Goal: Task Accomplishment & Management: Manage account settings

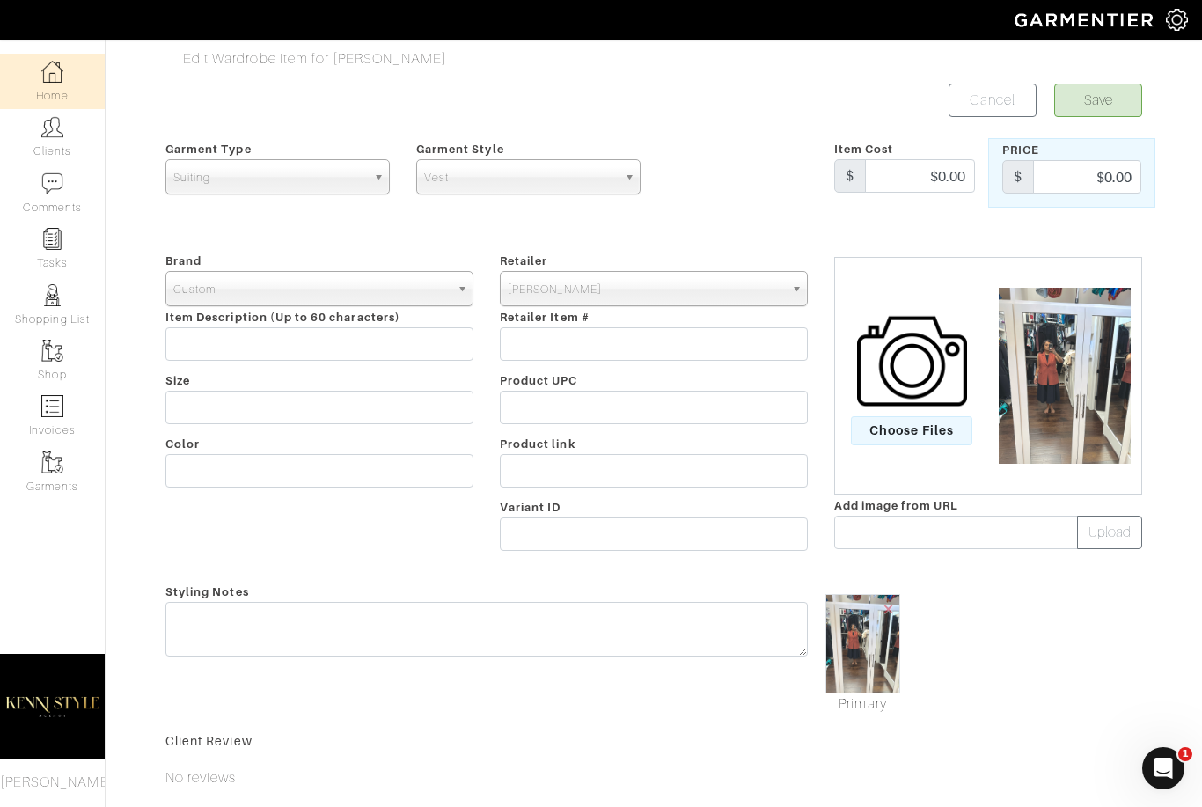
click at [66, 85] on link "Home" at bounding box center [52, 81] width 105 height 55
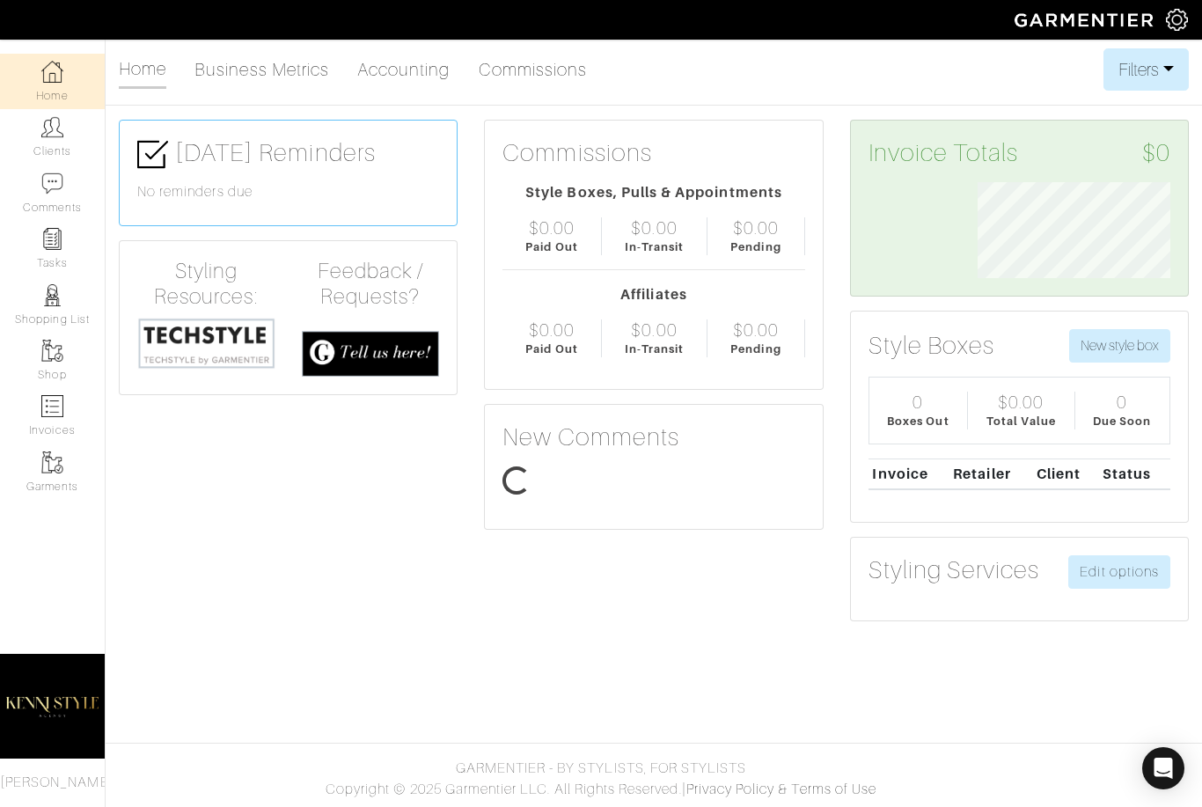
scroll to position [96, 219]
click at [1187, 24] on img at bounding box center [1177, 20] width 22 height 22
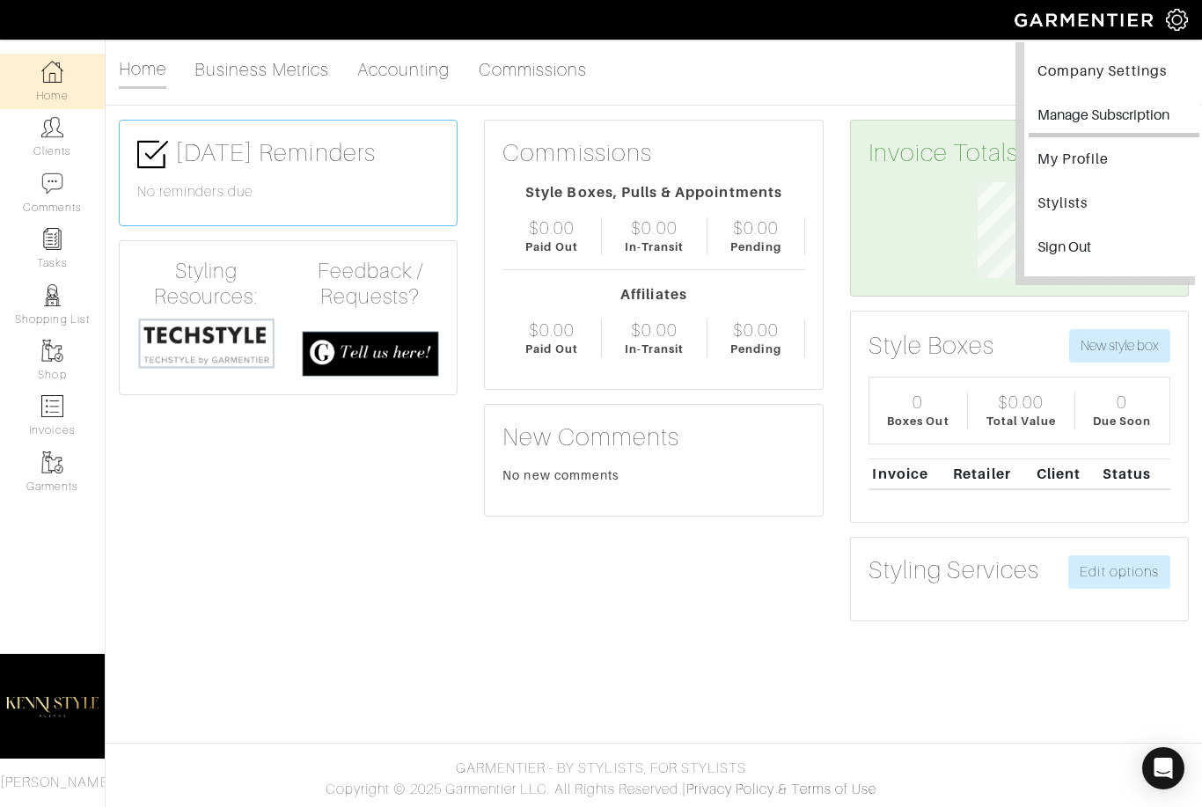
click at [1060, 119] on button "Manage Subscription" at bounding box center [1114, 118] width 171 height 40
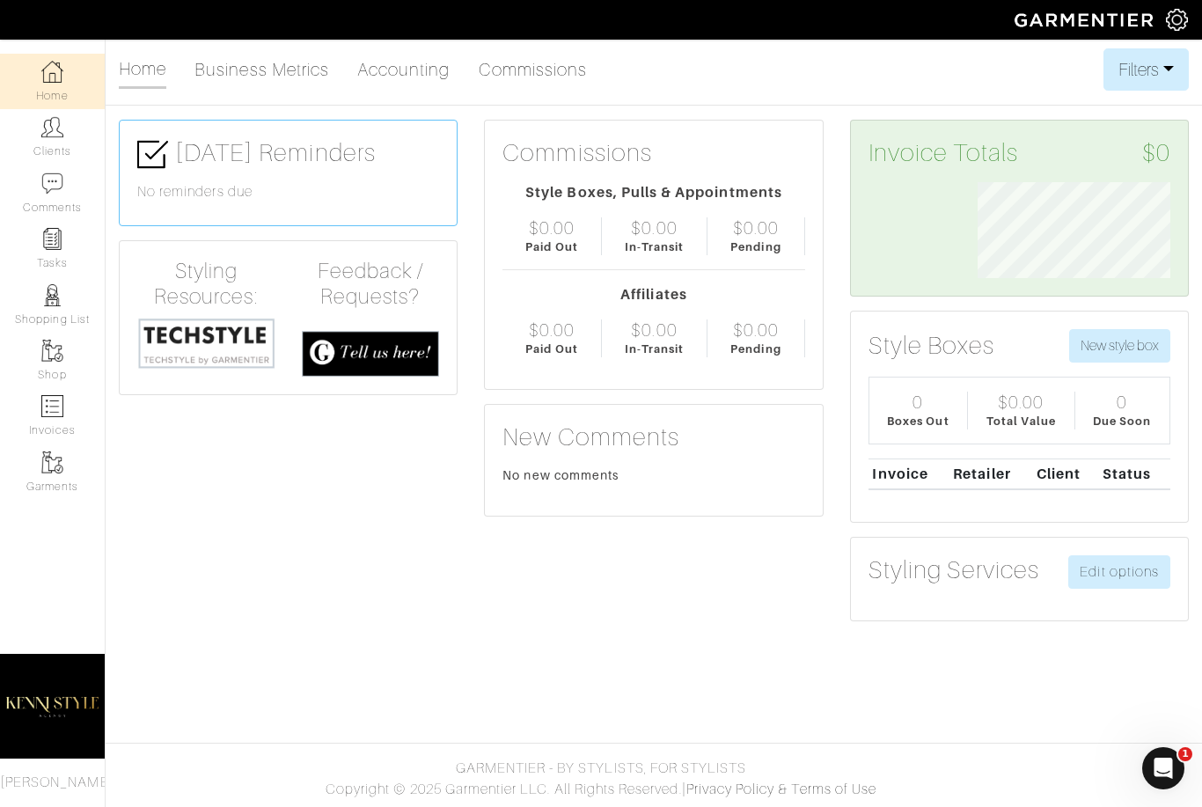
click at [1161, 38] on span at bounding box center [1086, 20] width 160 height 40
click at [1165, 33] on img at bounding box center [1086, 19] width 160 height 31
click at [1171, 31] on img at bounding box center [1177, 20] width 22 height 22
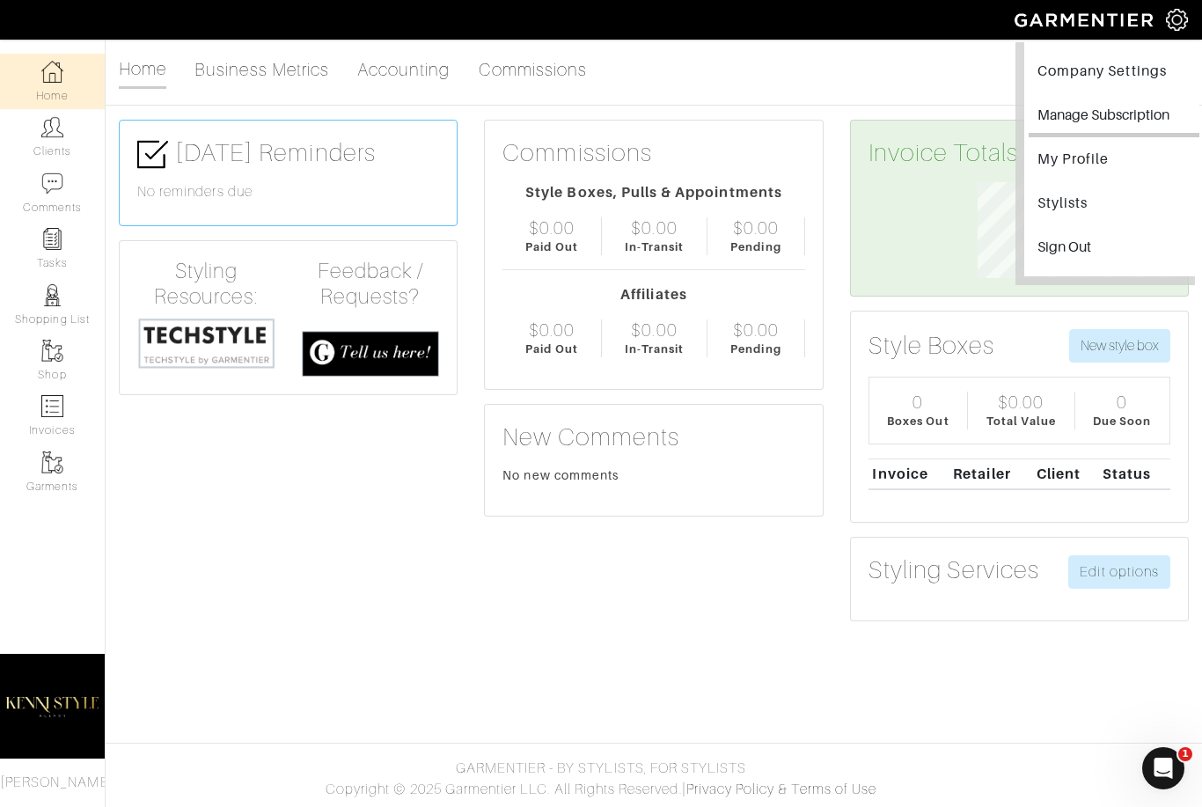
click at [1118, 111] on button "Manage Subscription" at bounding box center [1114, 118] width 171 height 40
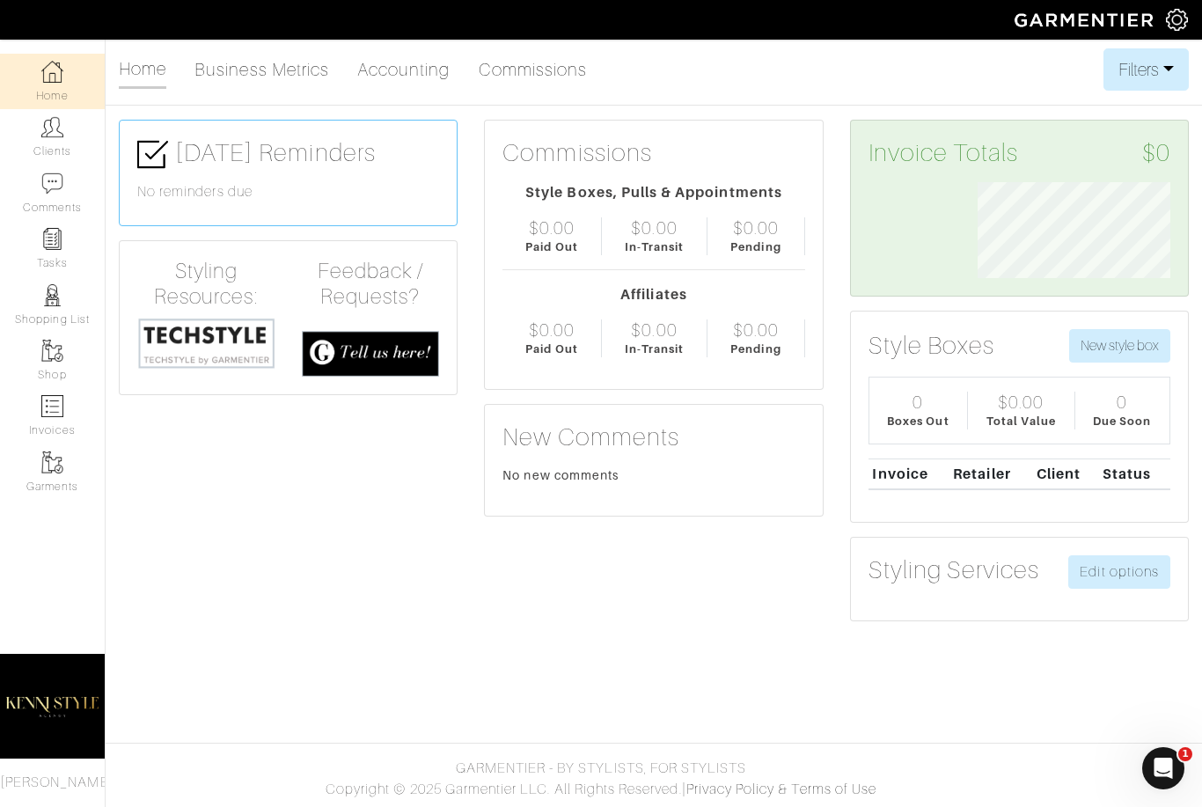
click at [63, 694] on img at bounding box center [52, 706] width 105 height 132
click at [38, 777] on span "[PERSON_NAME]" at bounding box center [57, 783] width 114 height 16
click at [31, 696] on img at bounding box center [52, 706] width 105 height 132
click at [1172, 26] on img at bounding box center [1177, 20] width 22 height 22
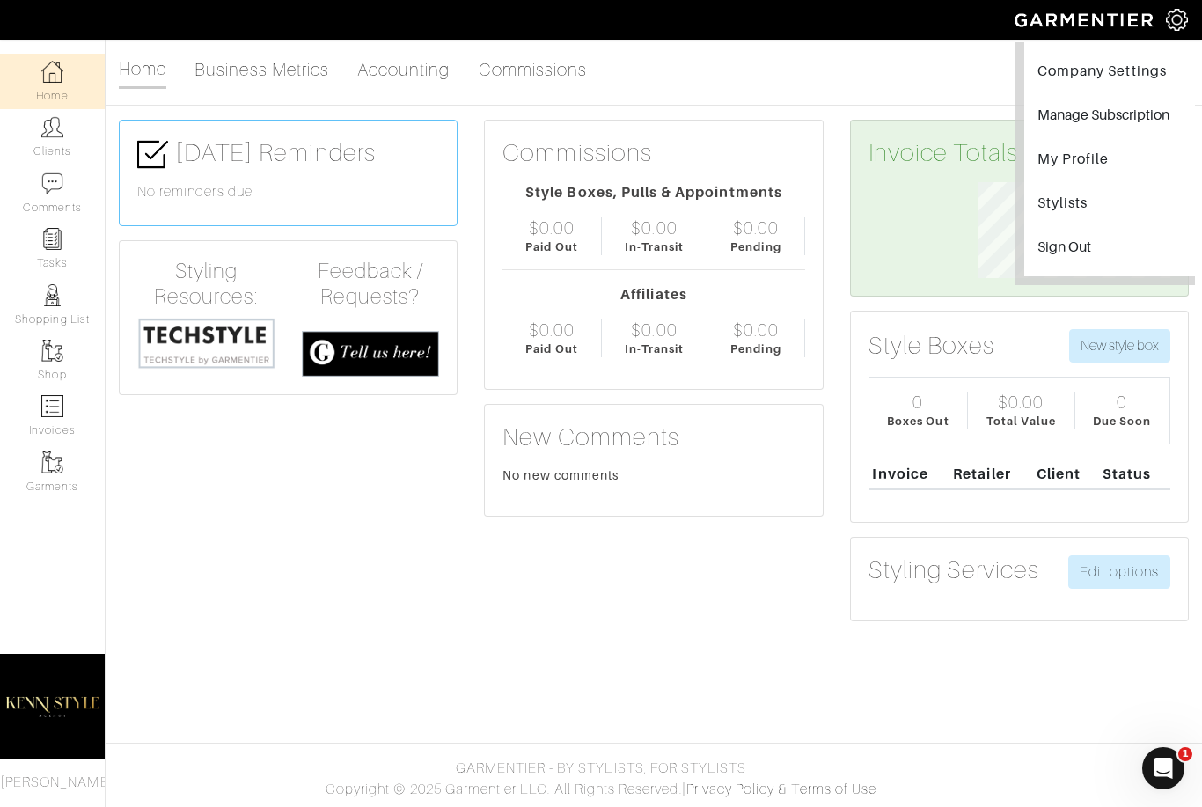
click at [1140, 73] on link "Company Settings" at bounding box center [1114, 74] width 171 height 40
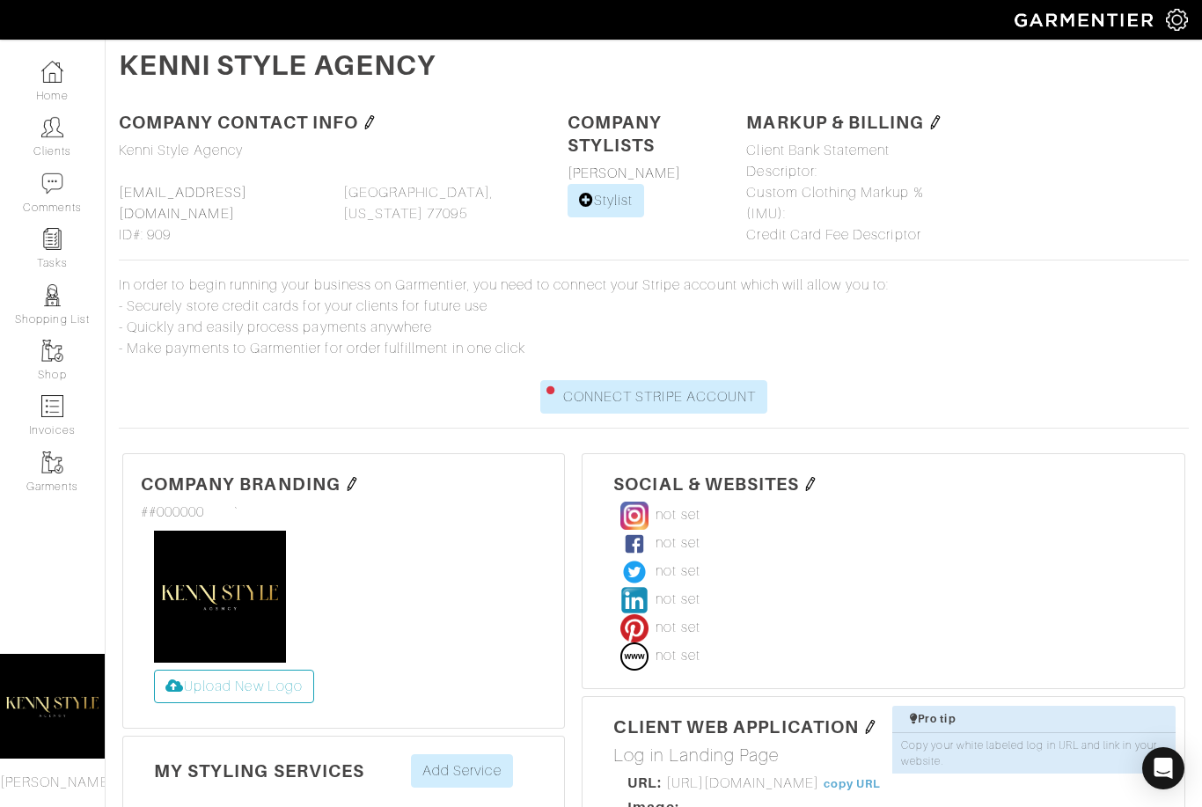
click at [935, 121] on img at bounding box center [936, 122] width 14 height 14
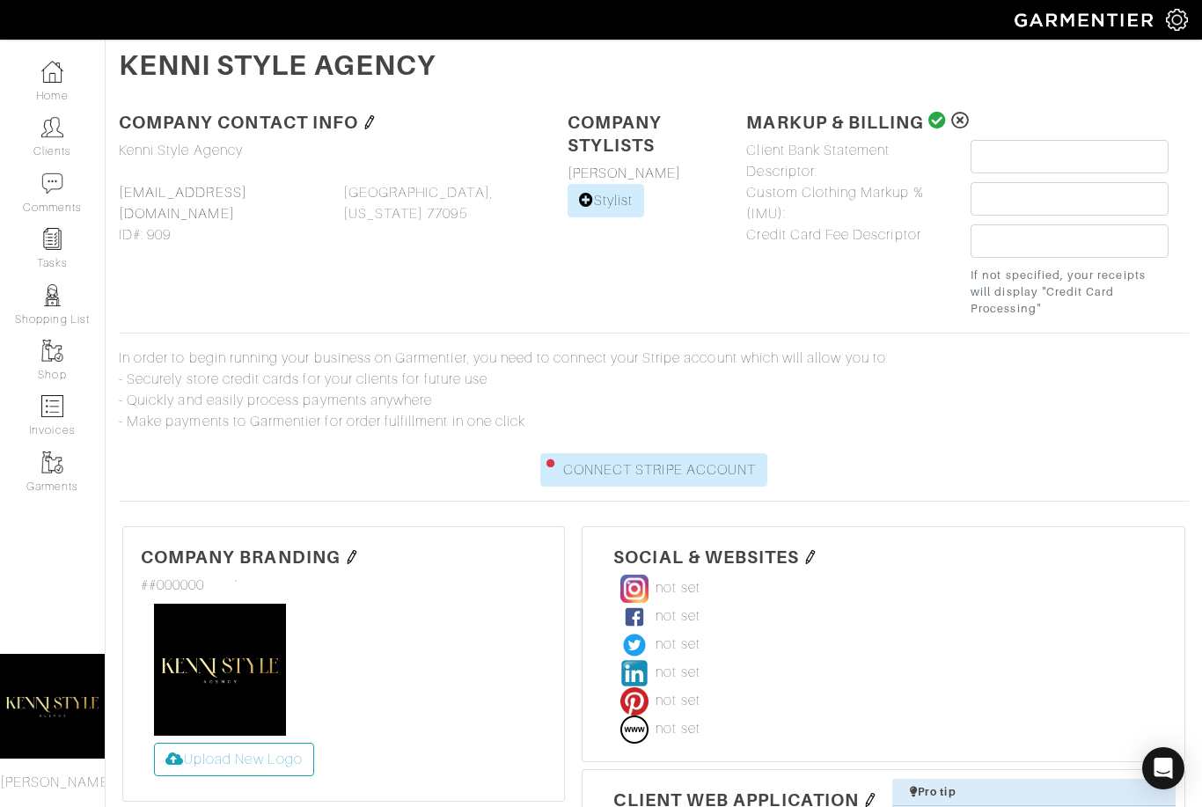
click at [1179, 37] on div "Company Settings Manage Subscription My Profile Stylists Sign Out" at bounding box center [1184, 20] width 36 height 40
click at [1179, 18] on img at bounding box center [1177, 20] width 22 height 22
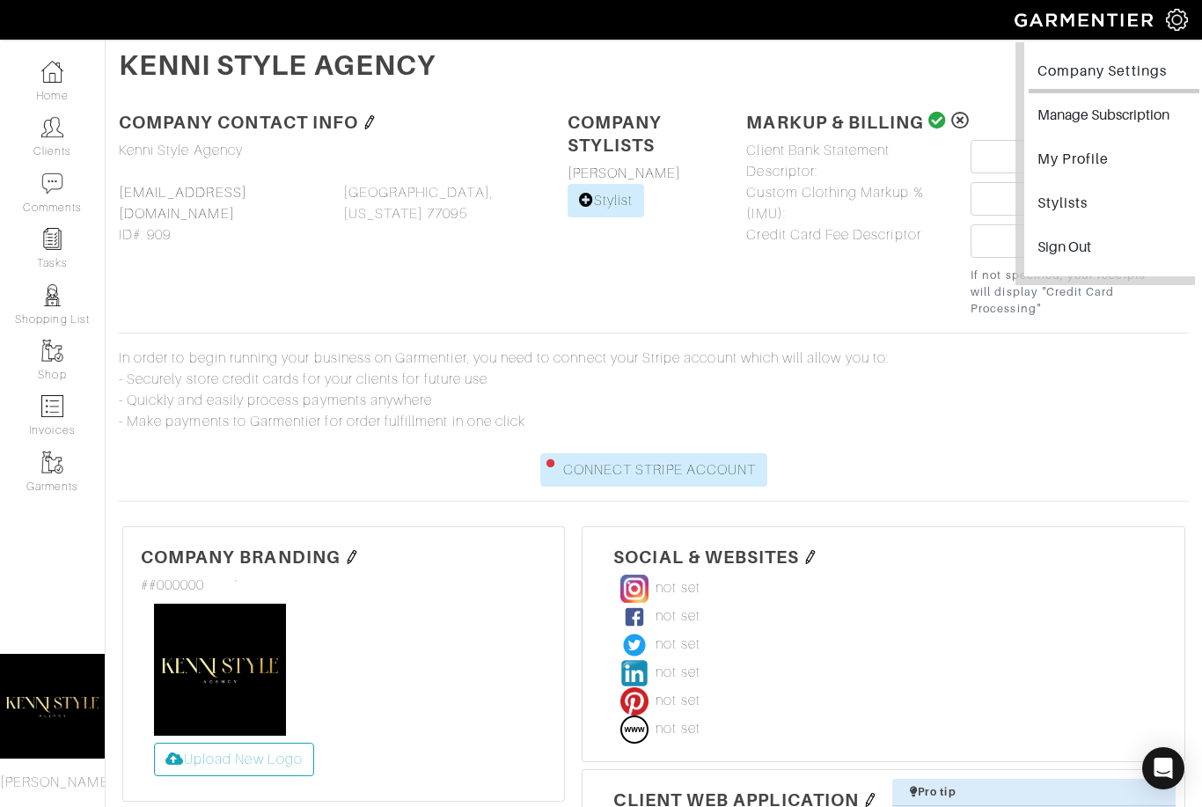
click at [1066, 170] on link "My Profile" at bounding box center [1114, 162] width 171 height 40
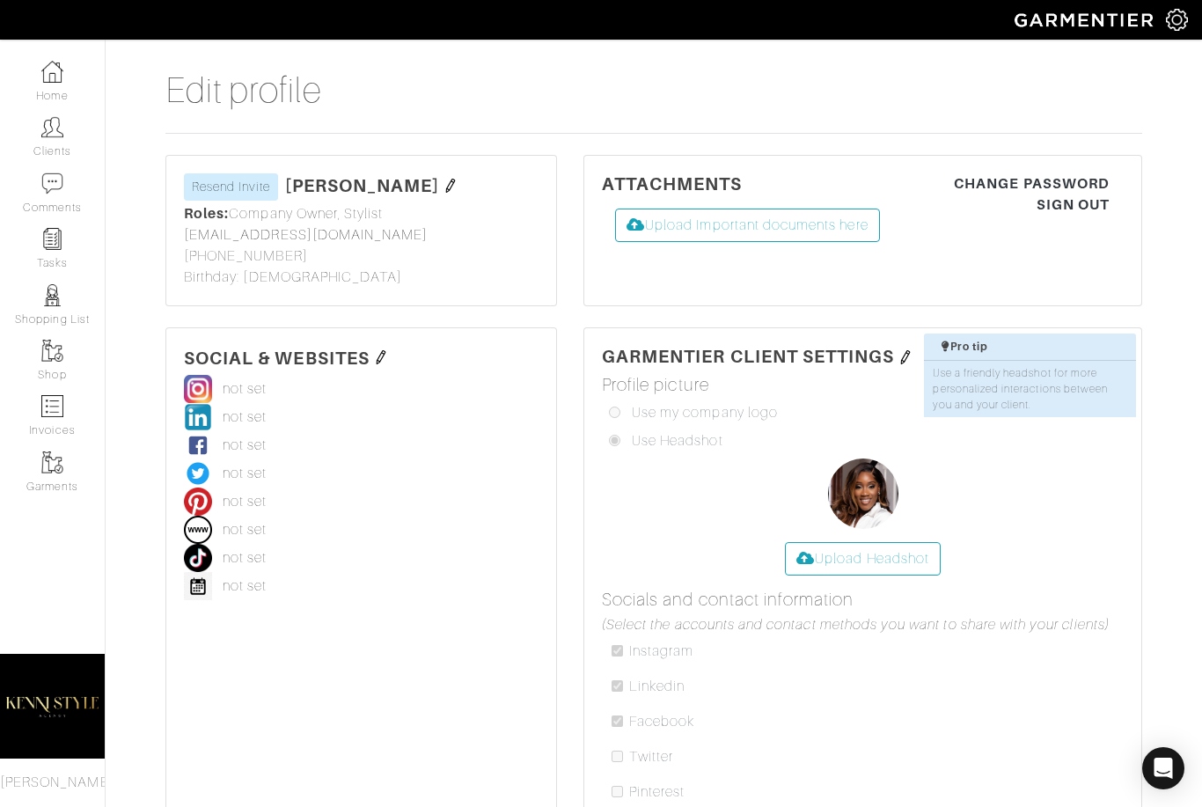
click at [1175, 36] on div "Company Settings Manage Subscription My Profile Stylists Sign Out" at bounding box center [1184, 20] width 36 height 40
click at [1177, 25] on img at bounding box center [1177, 20] width 22 height 22
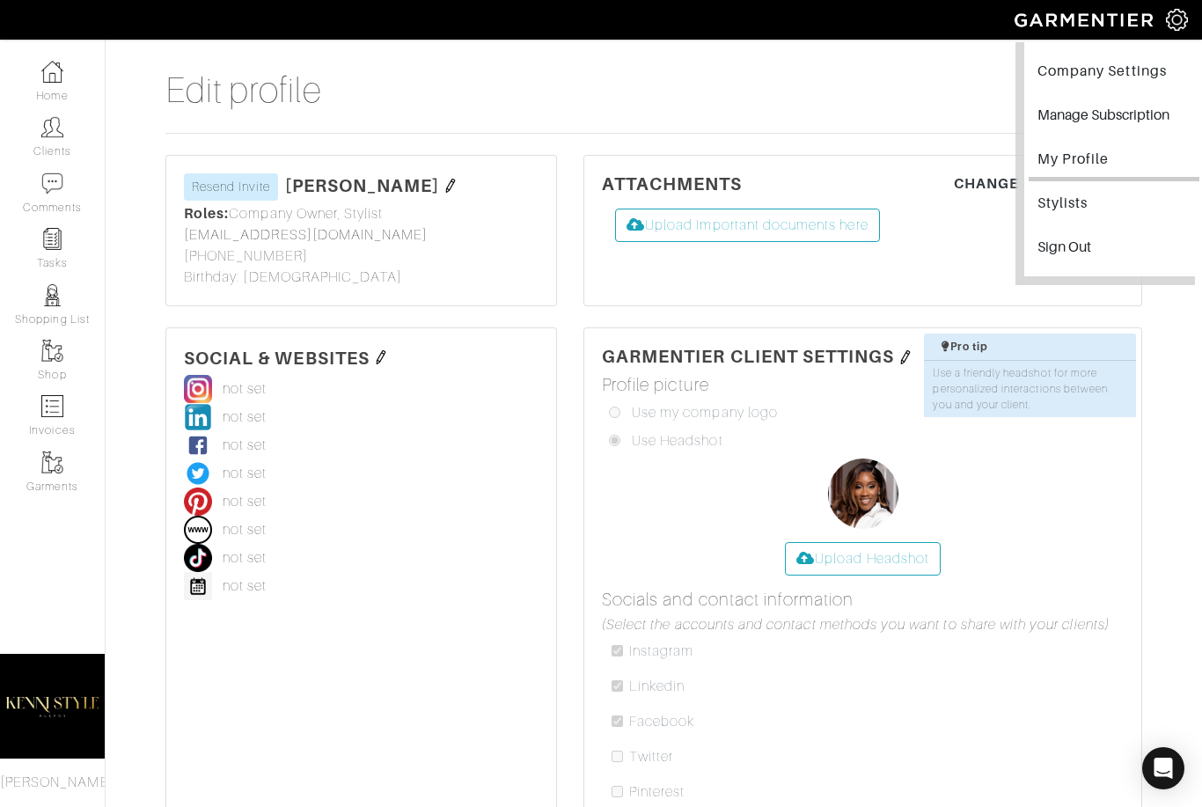
click at [1128, 77] on link "Company Settings" at bounding box center [1114, 74] width 171 height 40
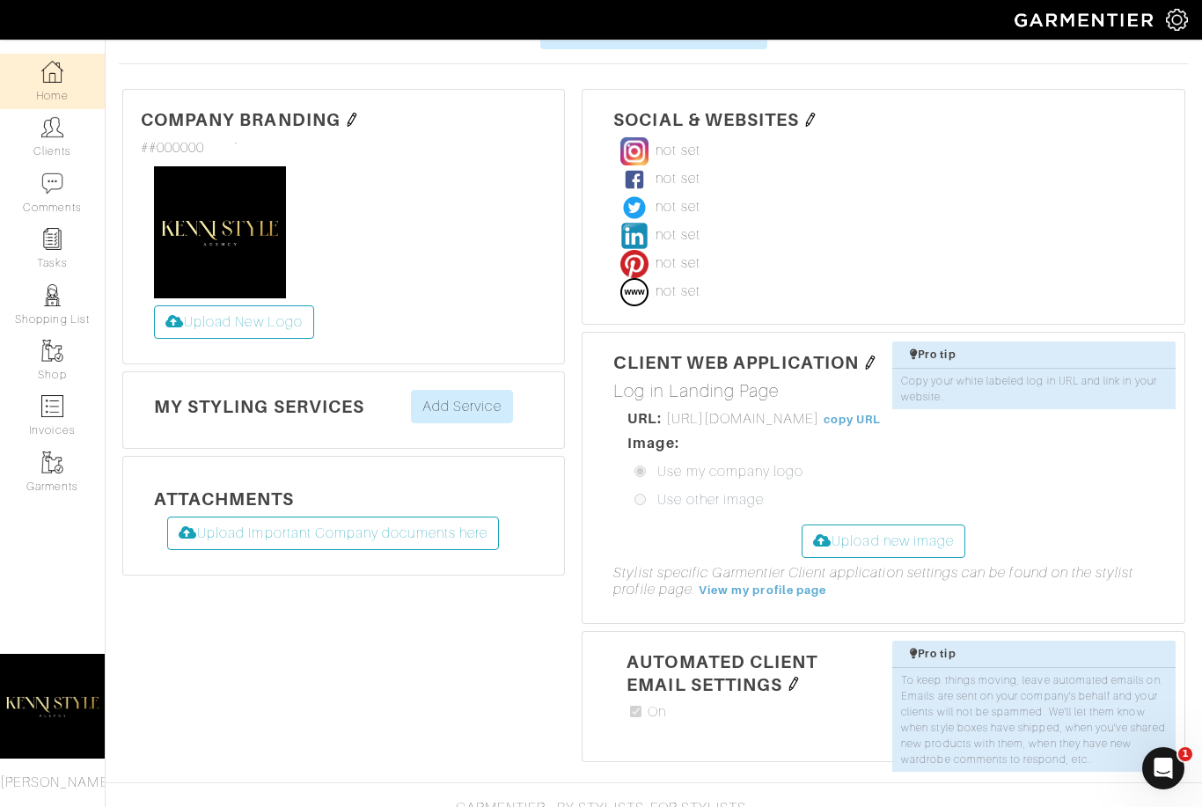
click at [73, 72] on link "Home" at bounding box center [52, 81] width 105 height 55
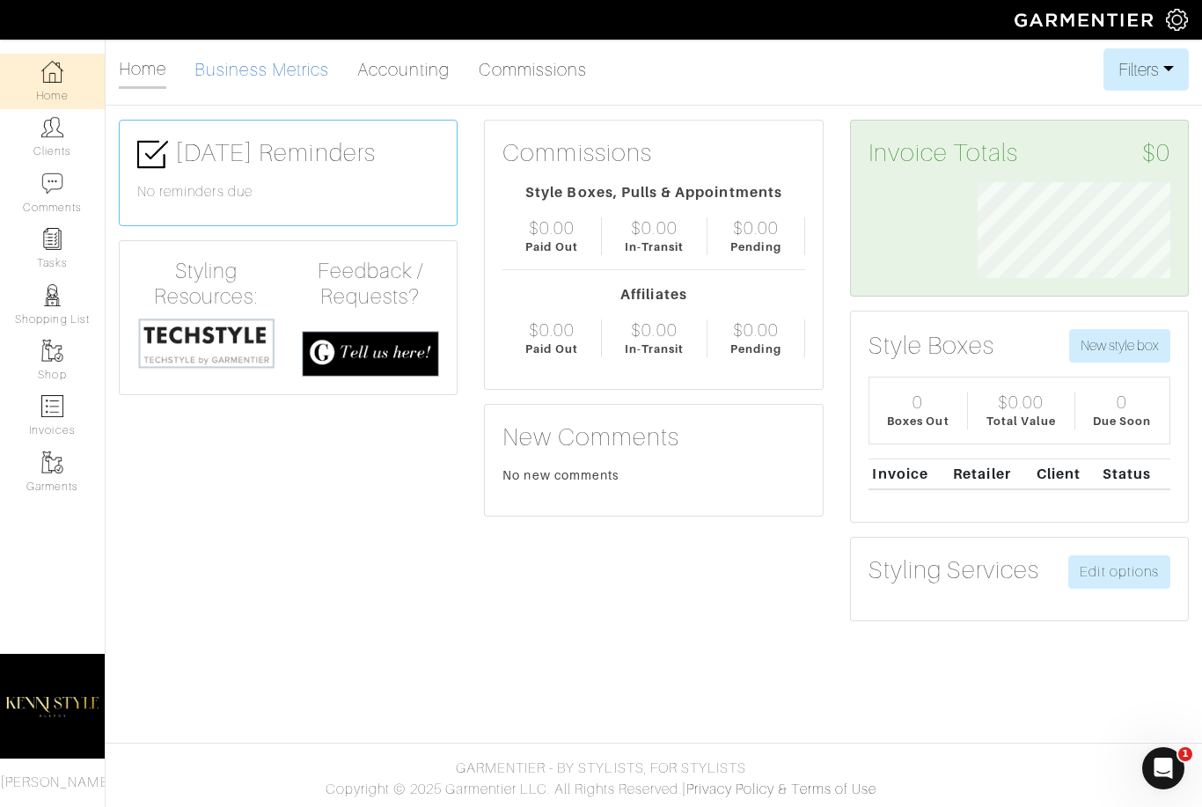
click at [290, 80] on link "Business Metrics" at bounding box center [262, 69] width 135 height 35
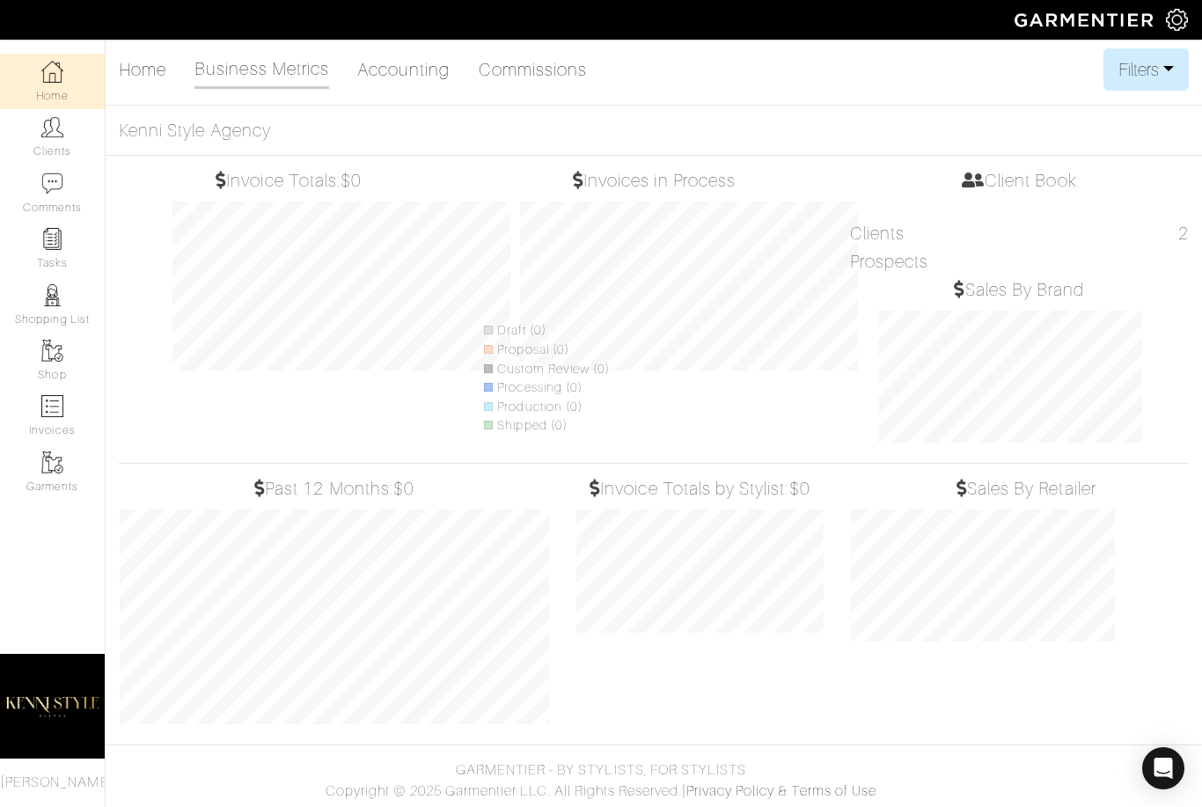
scroll to position [246, 274]
click at [175, 83] on ul "Home Business Metrics Accounting Commissions" at bounding box center [360, 69] width 482 height 42
click at [161, 77] on link "Home" at bounding box center [143, 69] width 48 height 35
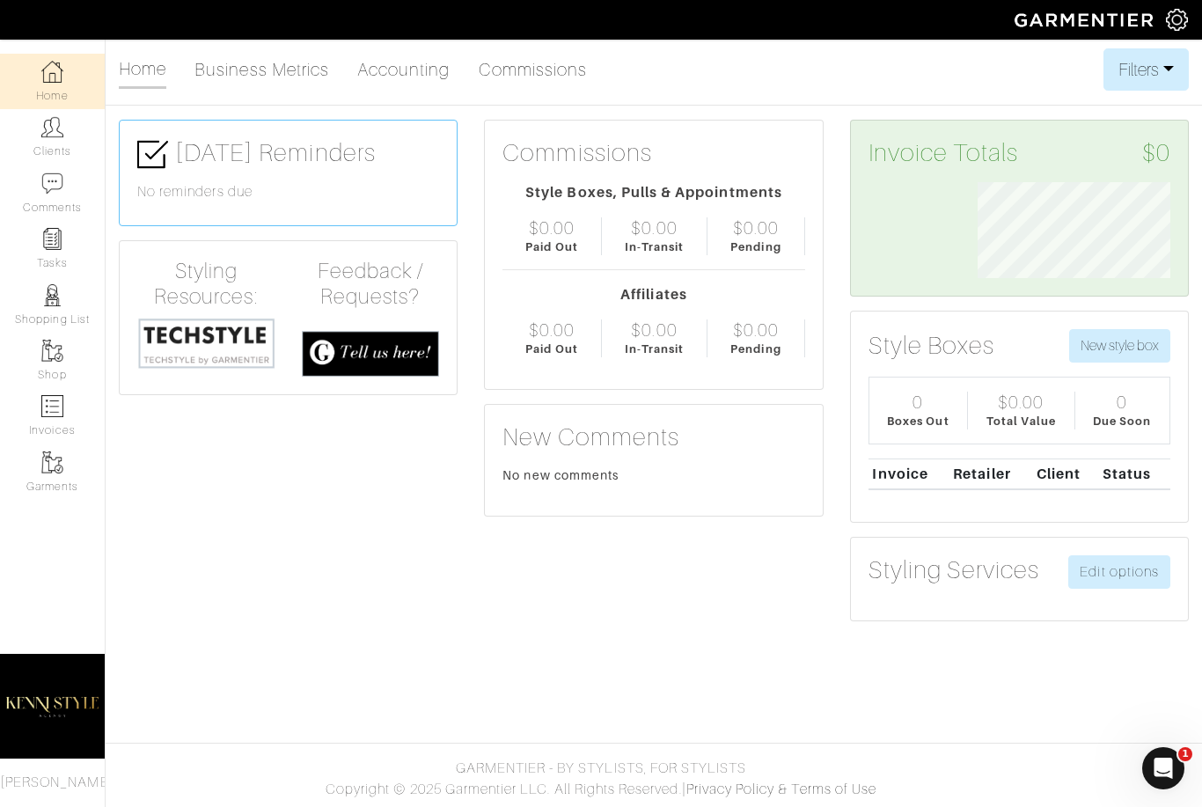
click at [1180, 14] on img at bounding box center [1177, 20] width 22 height 22
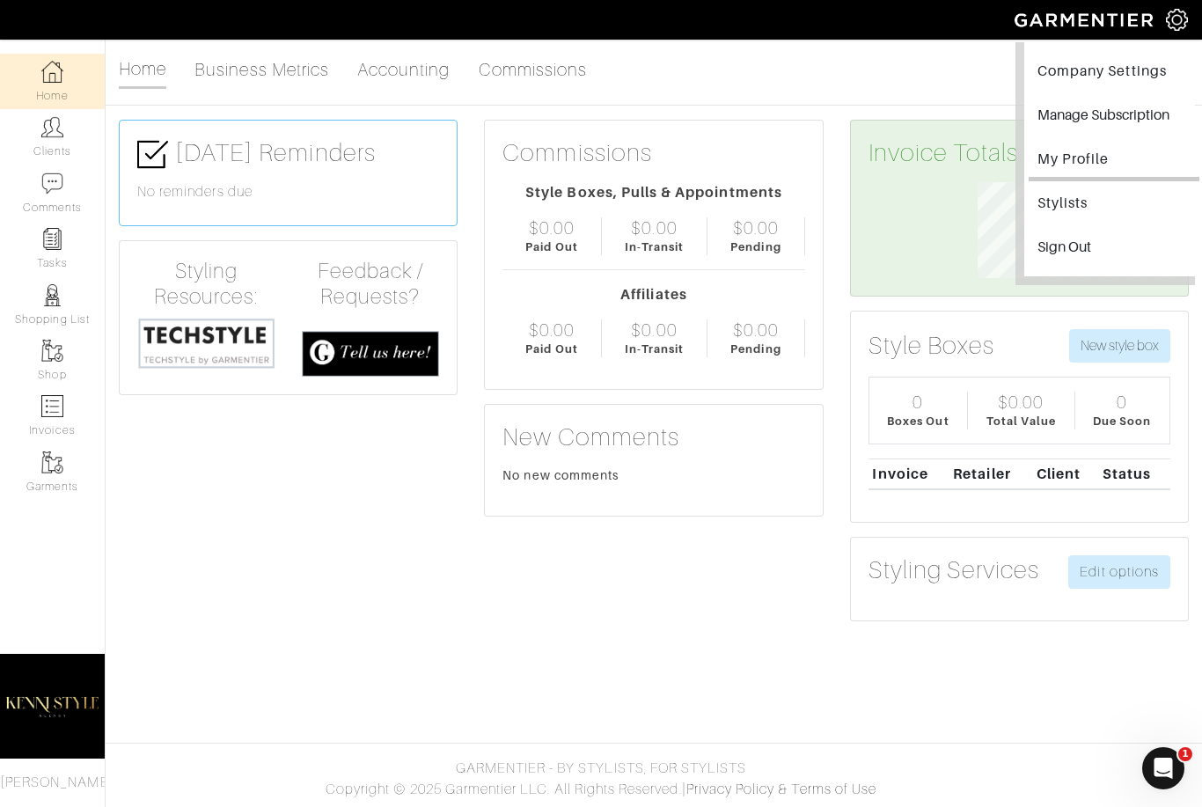
click at [1094, 168] on link "My Profile" at bounding box center [1114, 162] width 171 height 40
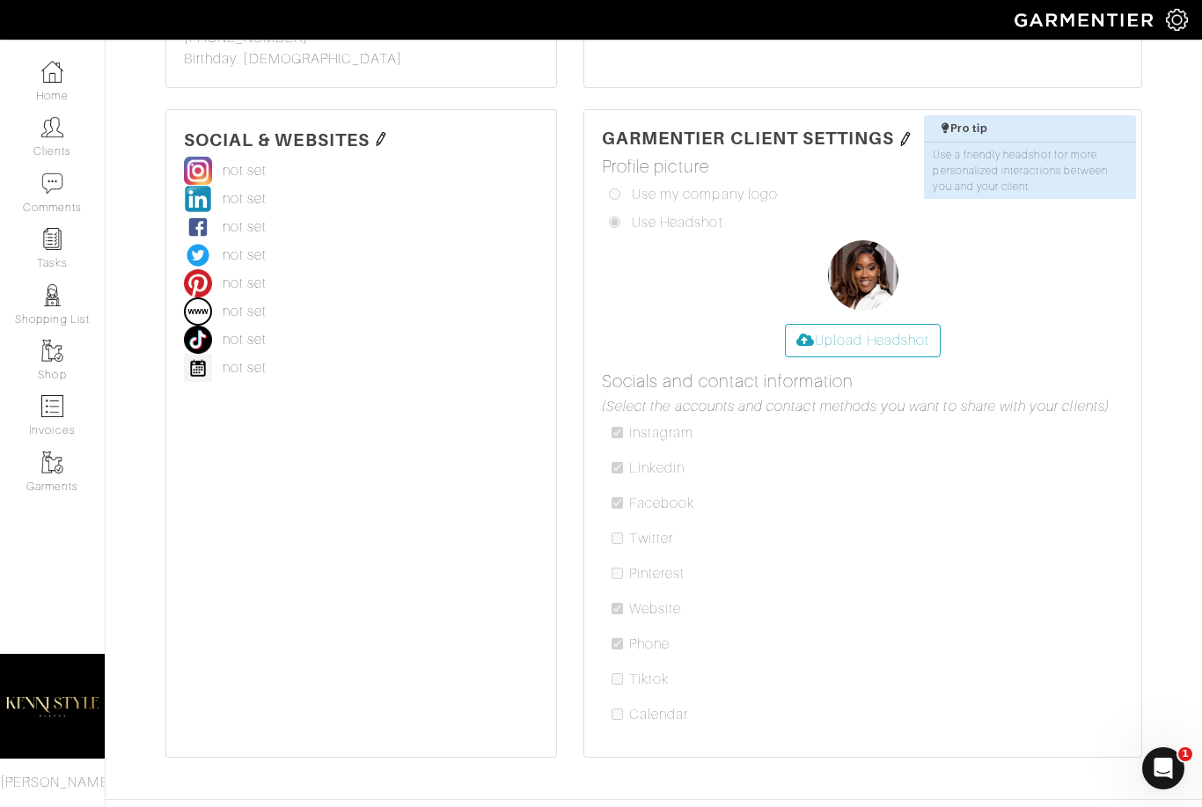
click at [1159, 777] on icon "Open Intercom Messenger" at bounding box center [1164, 768] width 29 height 29
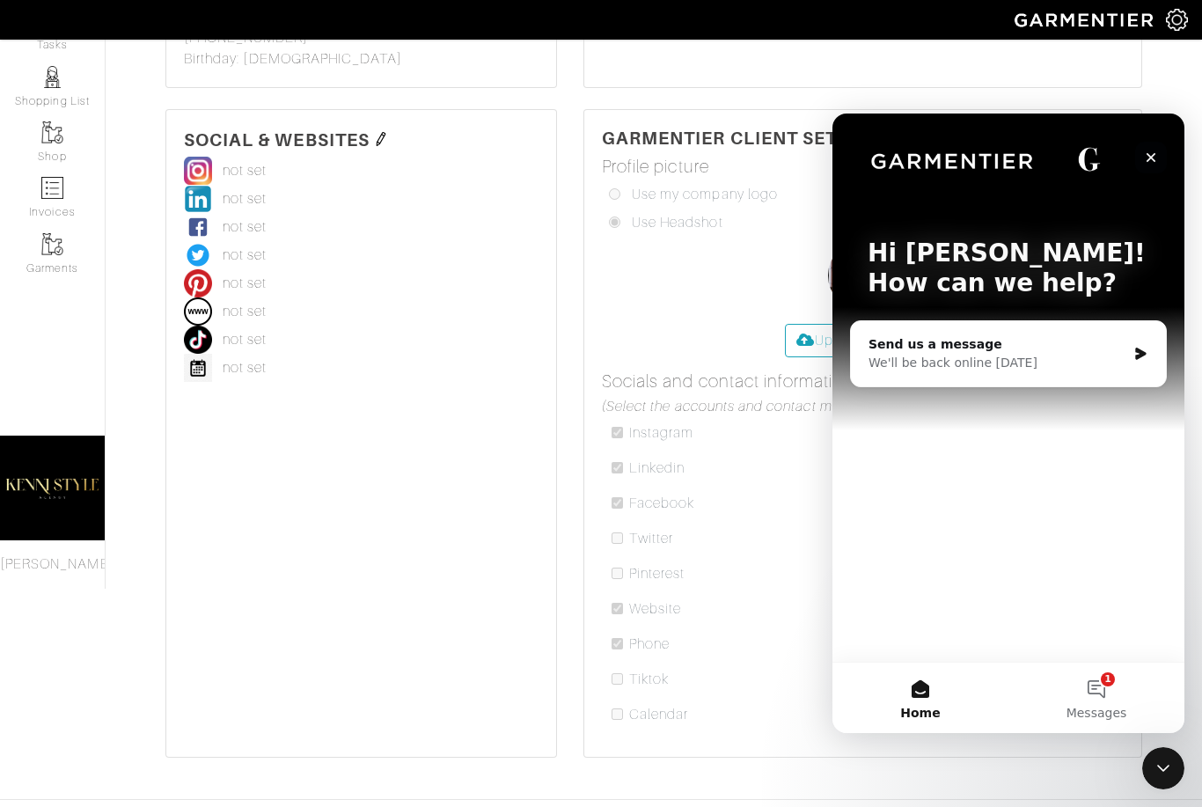
click at [1160, 160] on div "Close" at bounding box center [1152, 158] width 32 height 32
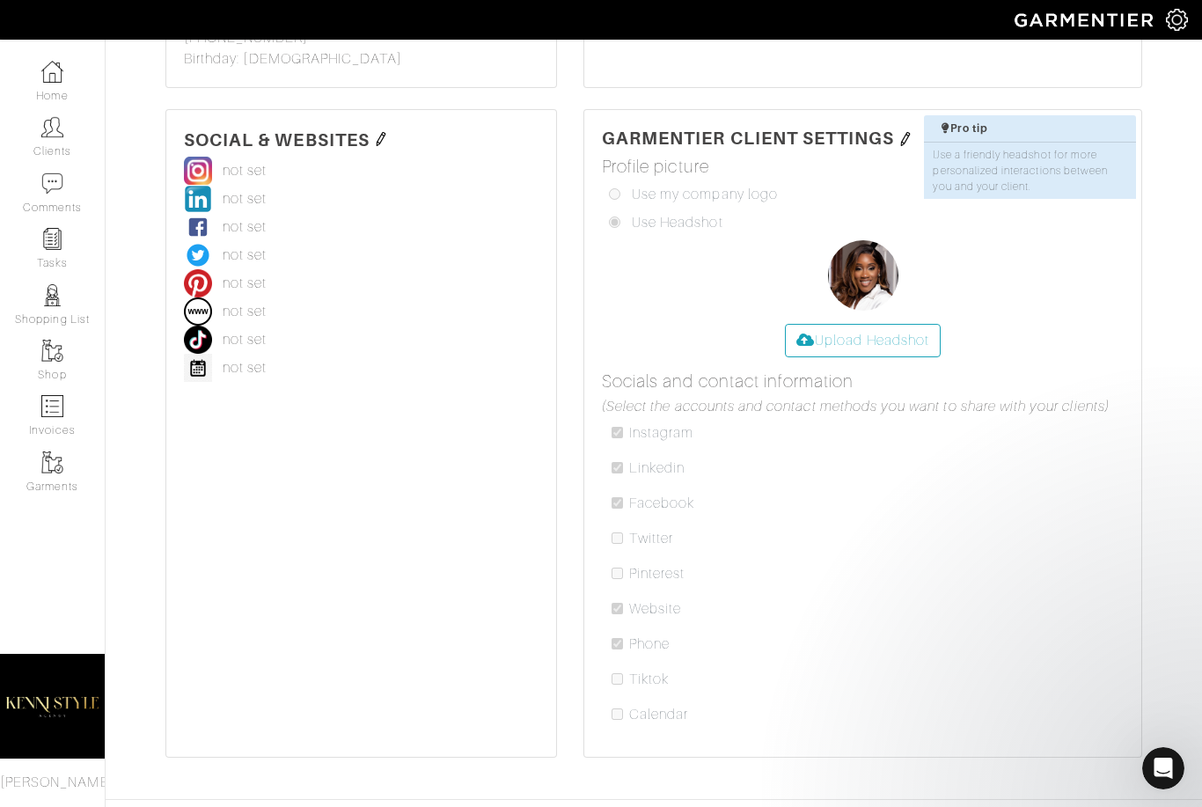
click at [1175, 14] on img at bounding box center [1177, 20] width 22 height 22
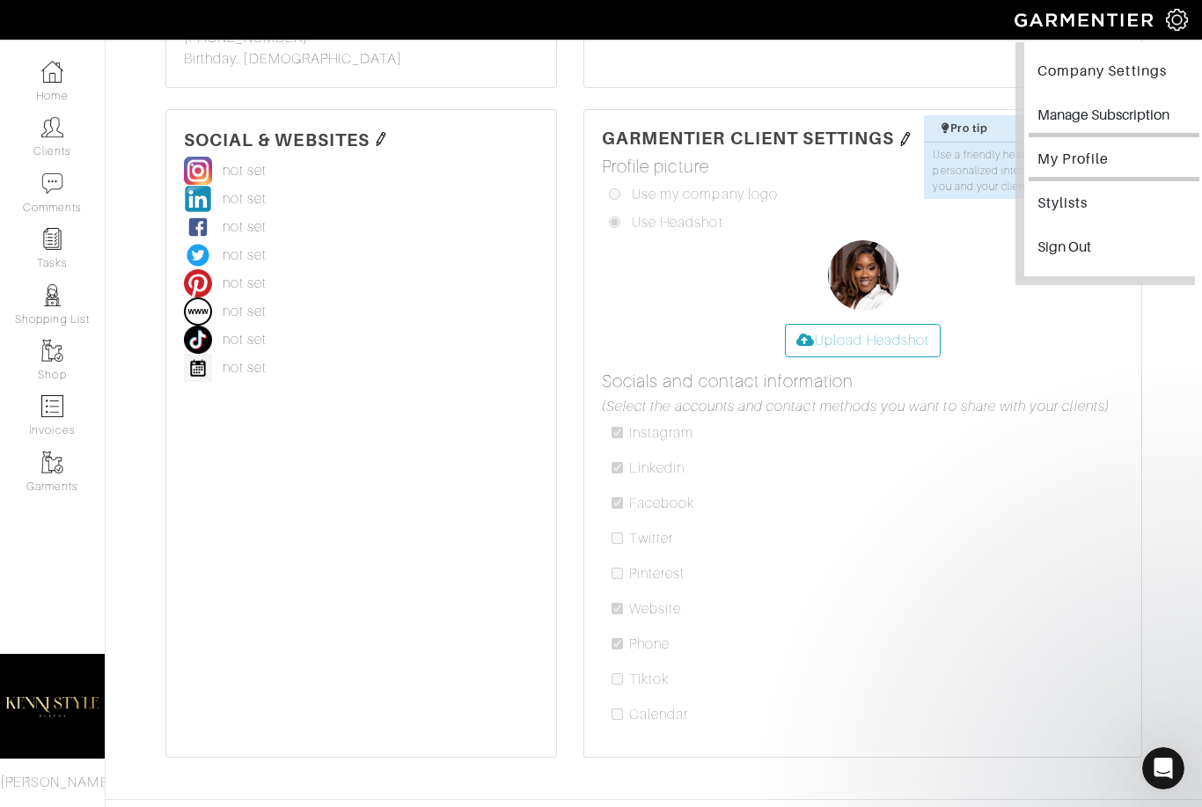
click at [1086, 120] on button "Manage Subscription" at bounding box center [1114, 118] width 171 height 40
